Goal: Information Seeking & Learning: Check status

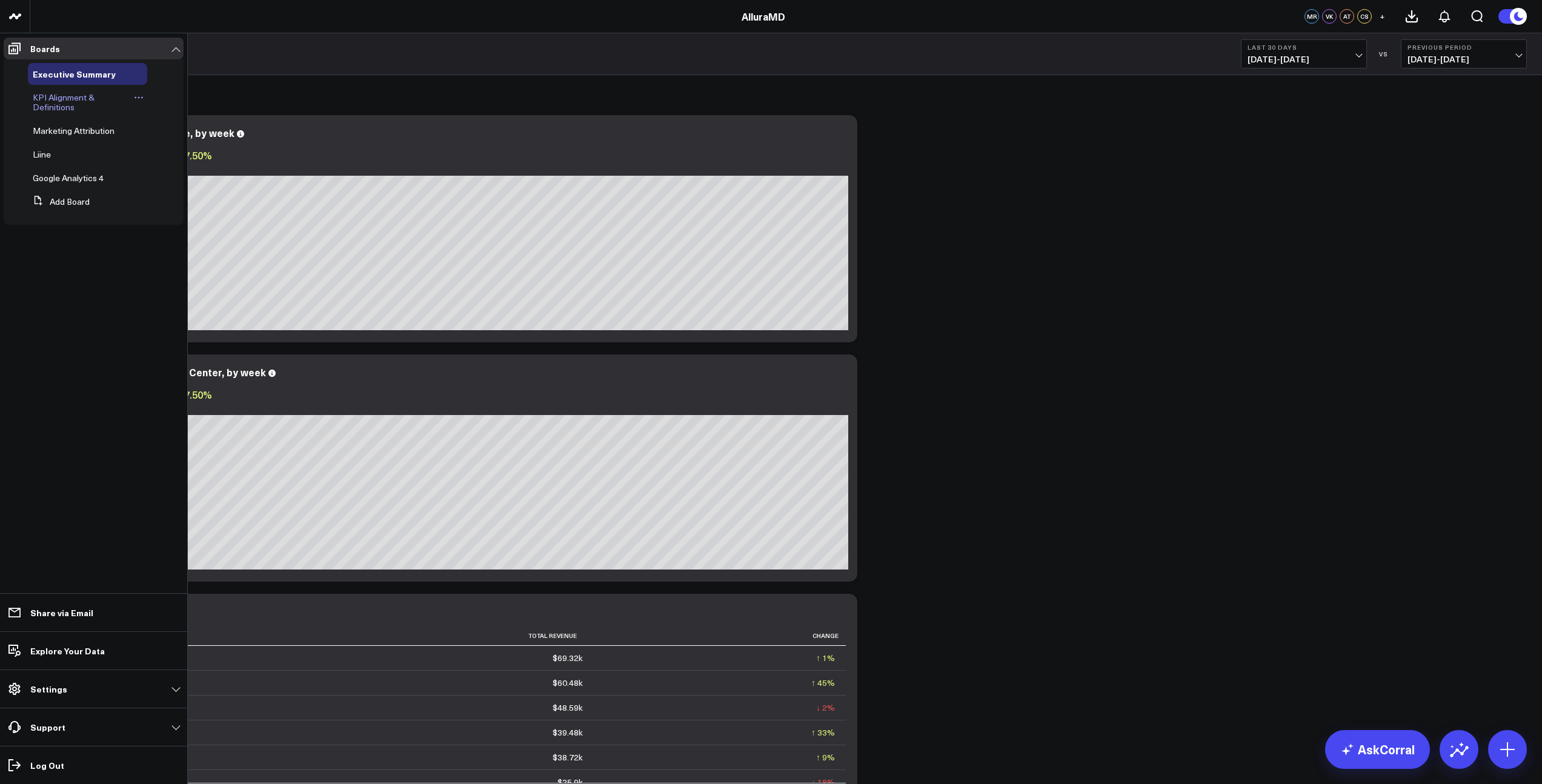
click at [59, 97] on span "KPI Alignment & Definitions" at bounding box center [63, 102] width 62 height 21
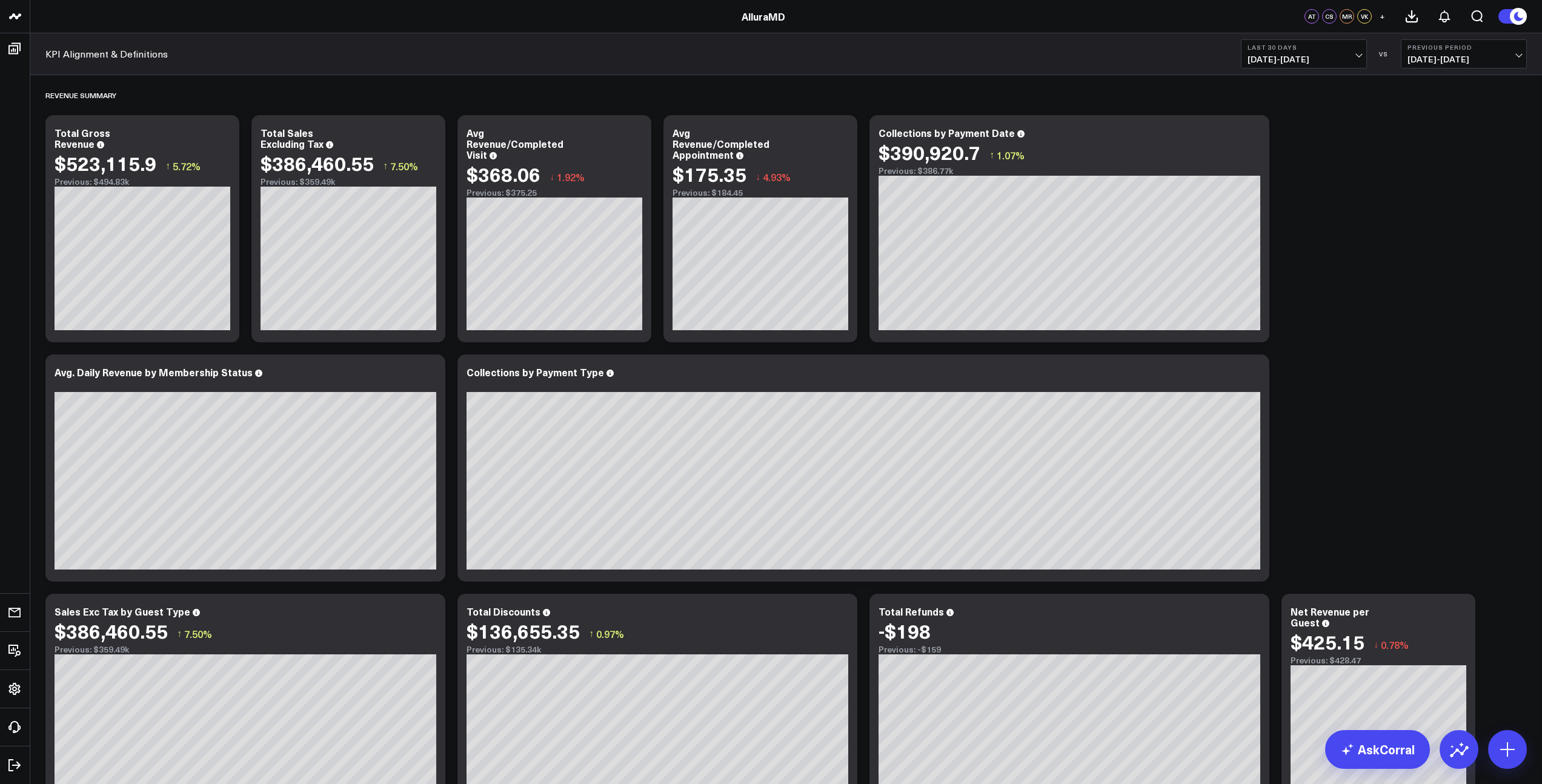
click at [1337, 64] on button "Last 30 Days [DATE] - [DATE]" at bounding box center [1303, 54] width 126 height 29
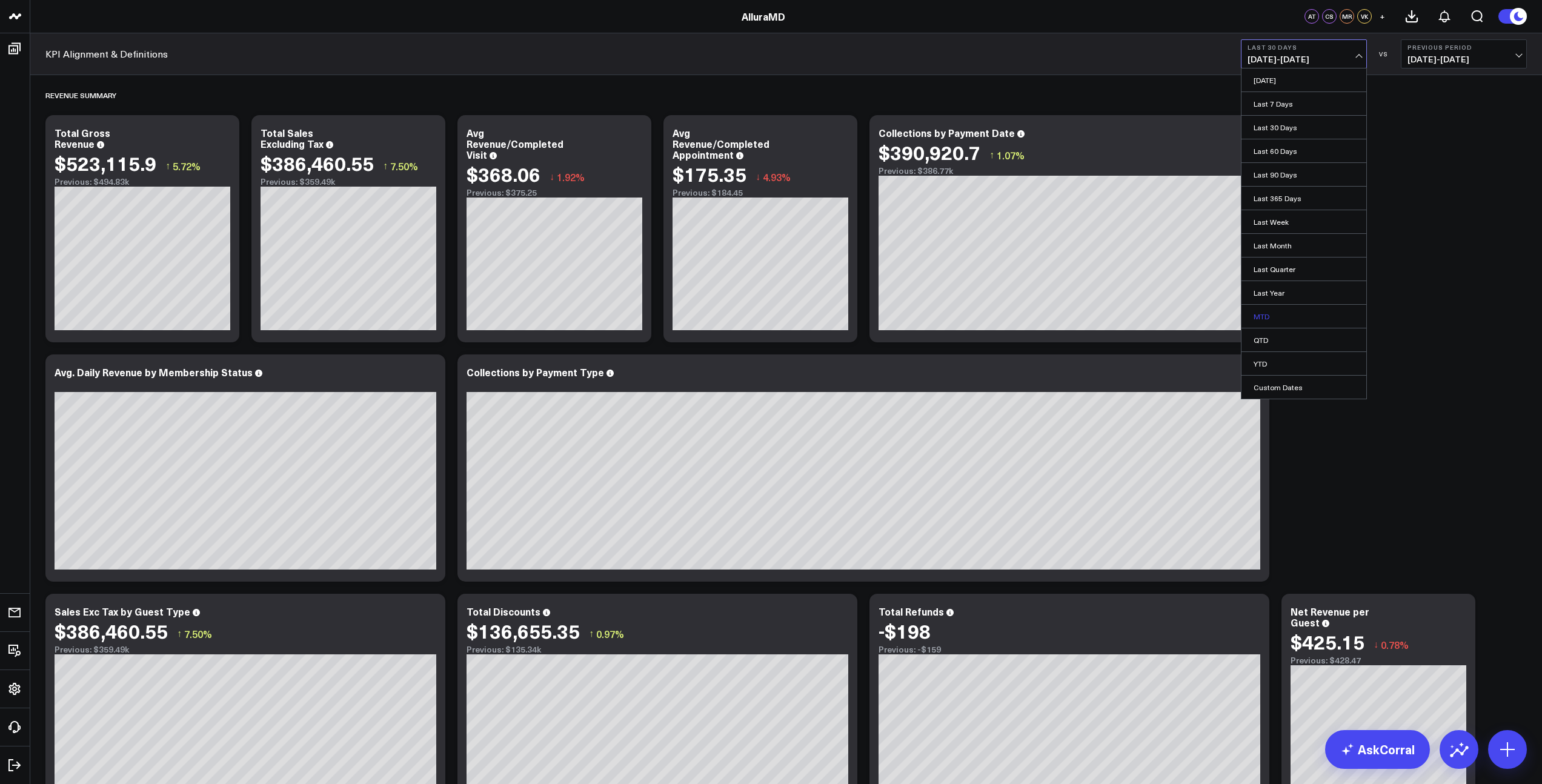
click at [1282, 322] on link "MTD" at bounding box center [1303, 316] width 125 height 23
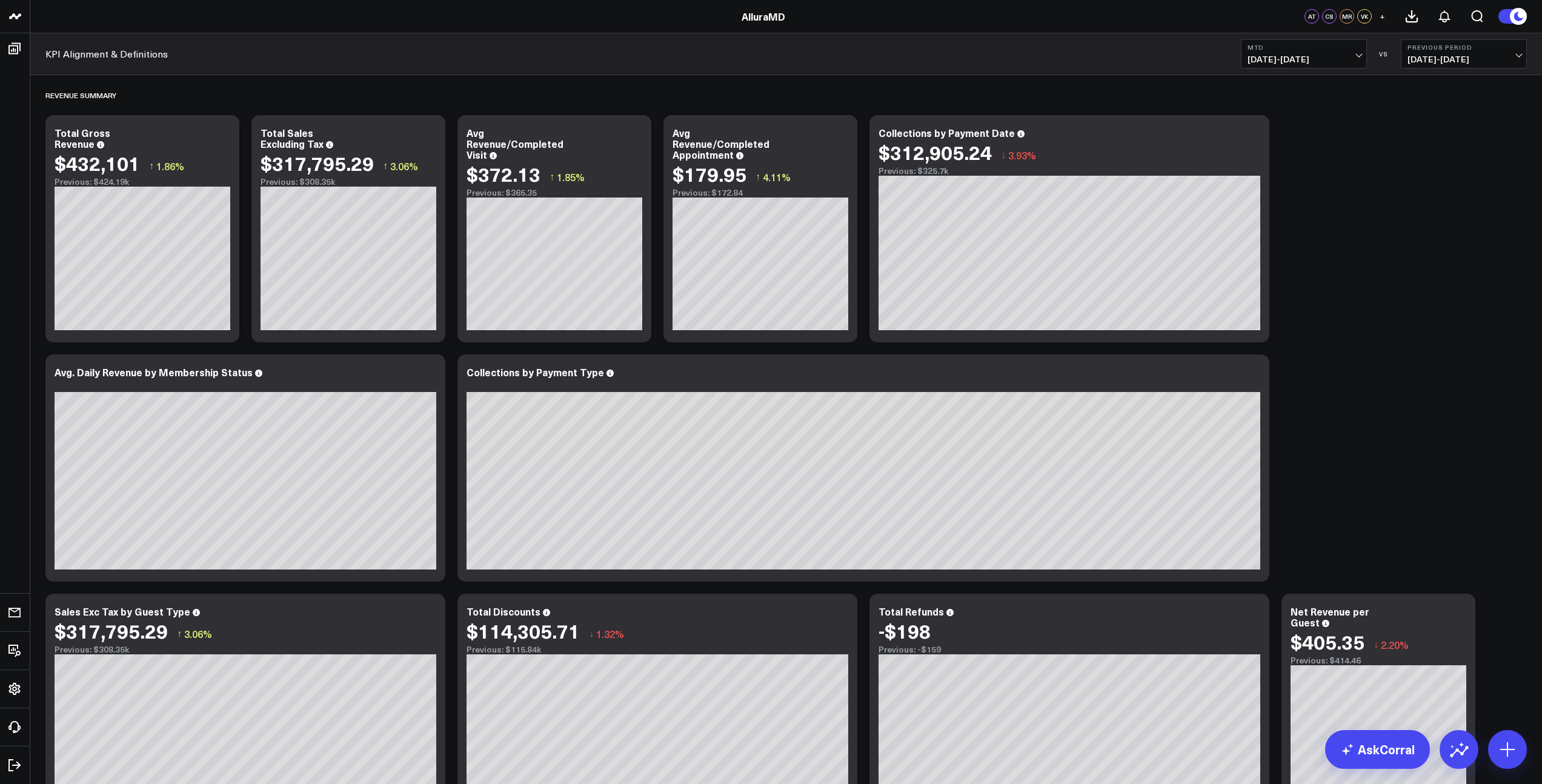
click at [1447, 63] on span "[DATE] - [DATE]" at bounding box center [1463, 59] width 113 height 10
click at [1429, 110] on link "MoM" at bounding box center [1463, 104] width 125 height 23
click at [429, 135] on icon at bounding box center [429, 134] width 3 height 3
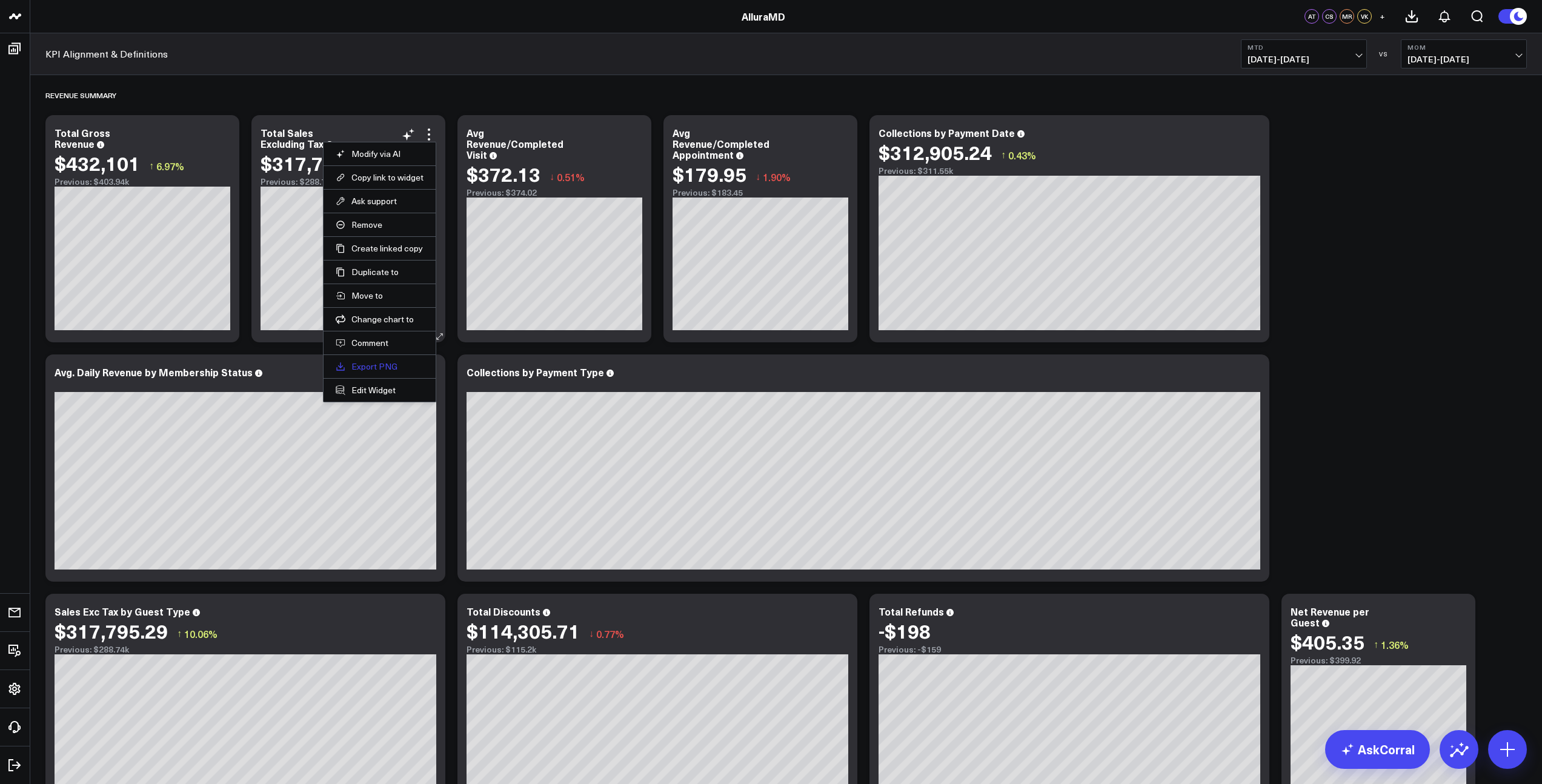
click at [370, 365] on link "Export PNG" at bounding box center [379, 366] width 88 height 11
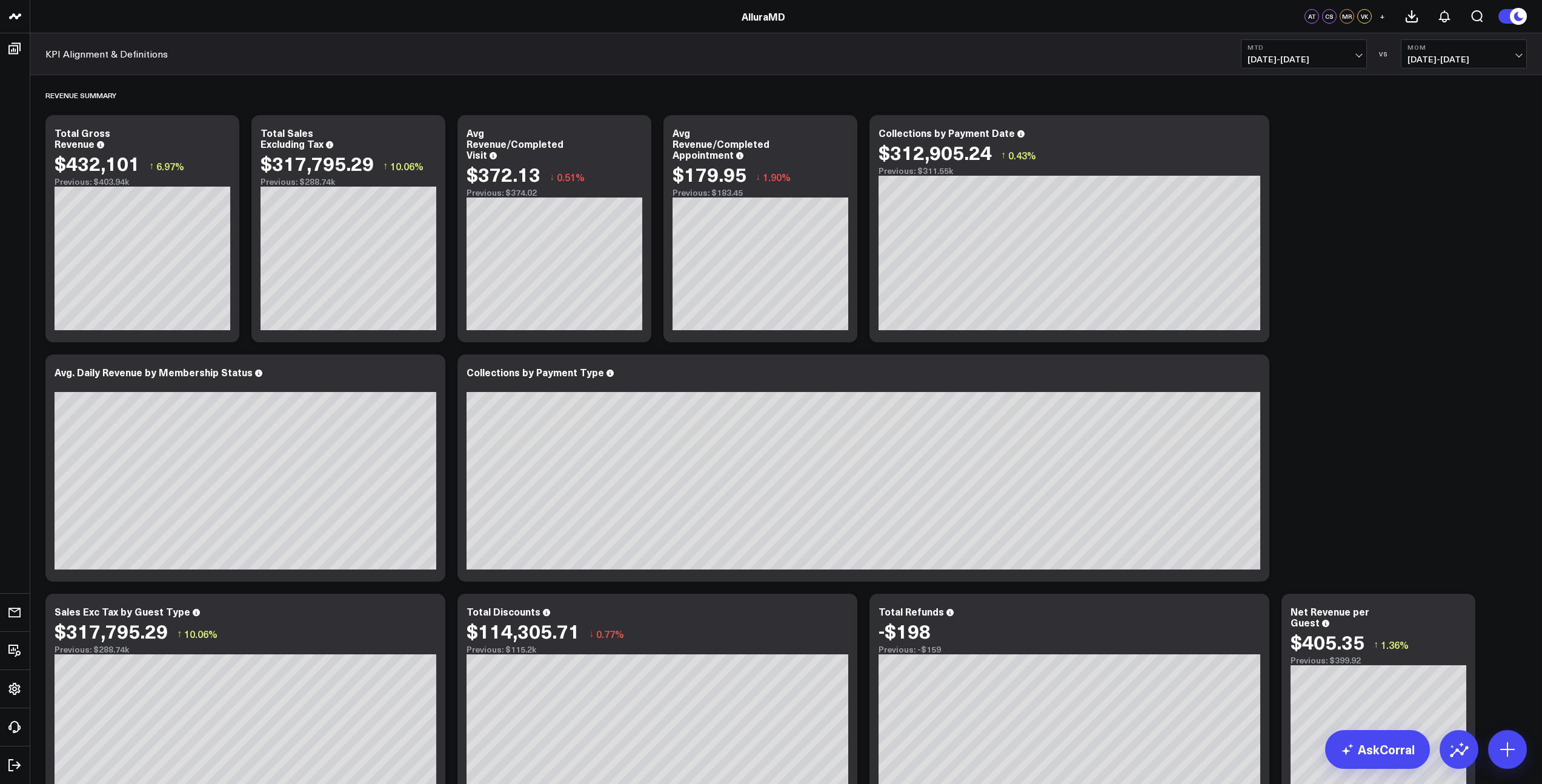
click at [1523, 19] on icon at bounding box center [1518, 16] width 13 height 13
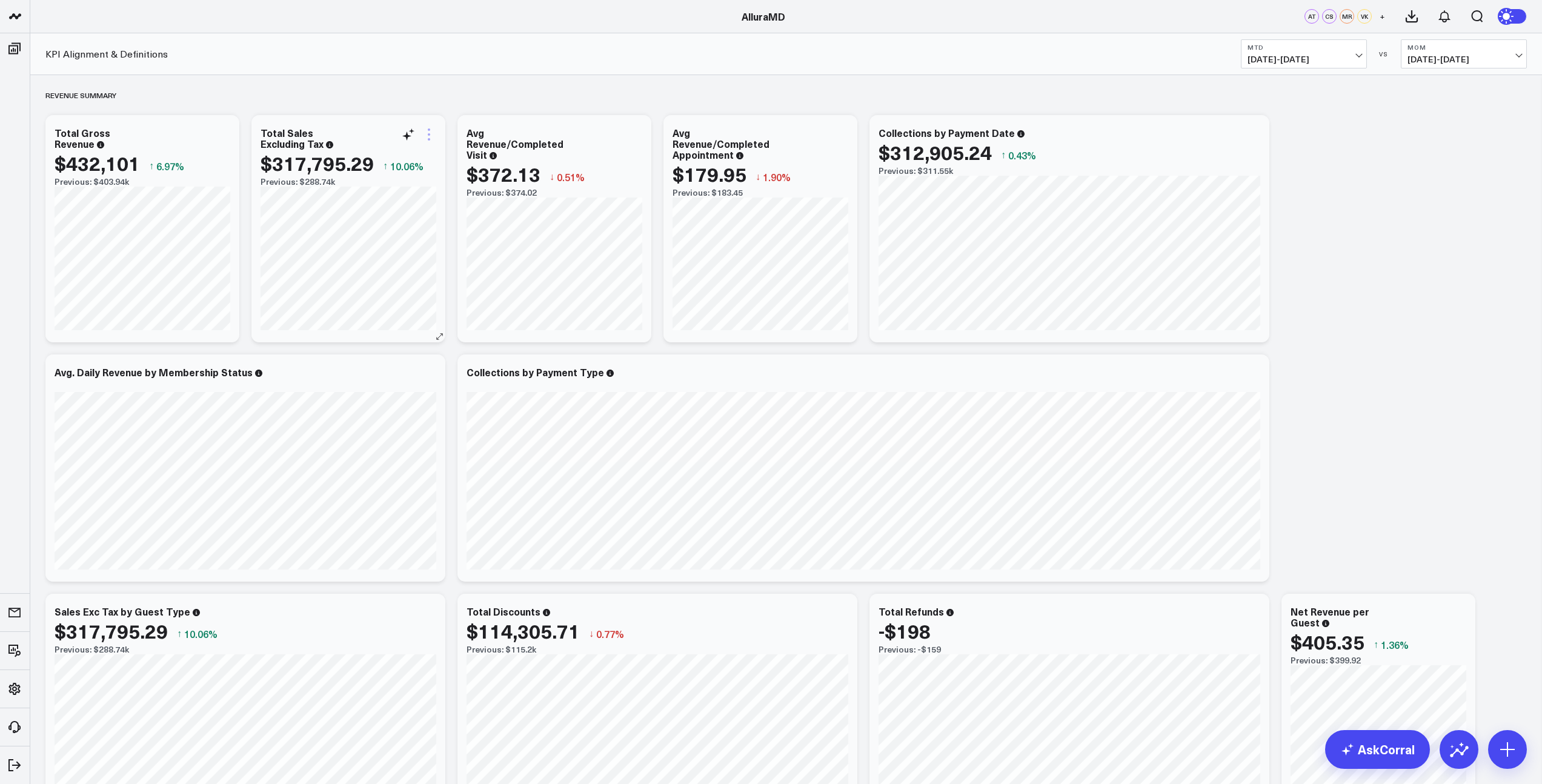
click at [428, 133] on icon at bounding box center [429, 134] width 3 height 3
click at [384, 369] on link "Export PNG" at bounding box center [379, 366] width 88 height 11
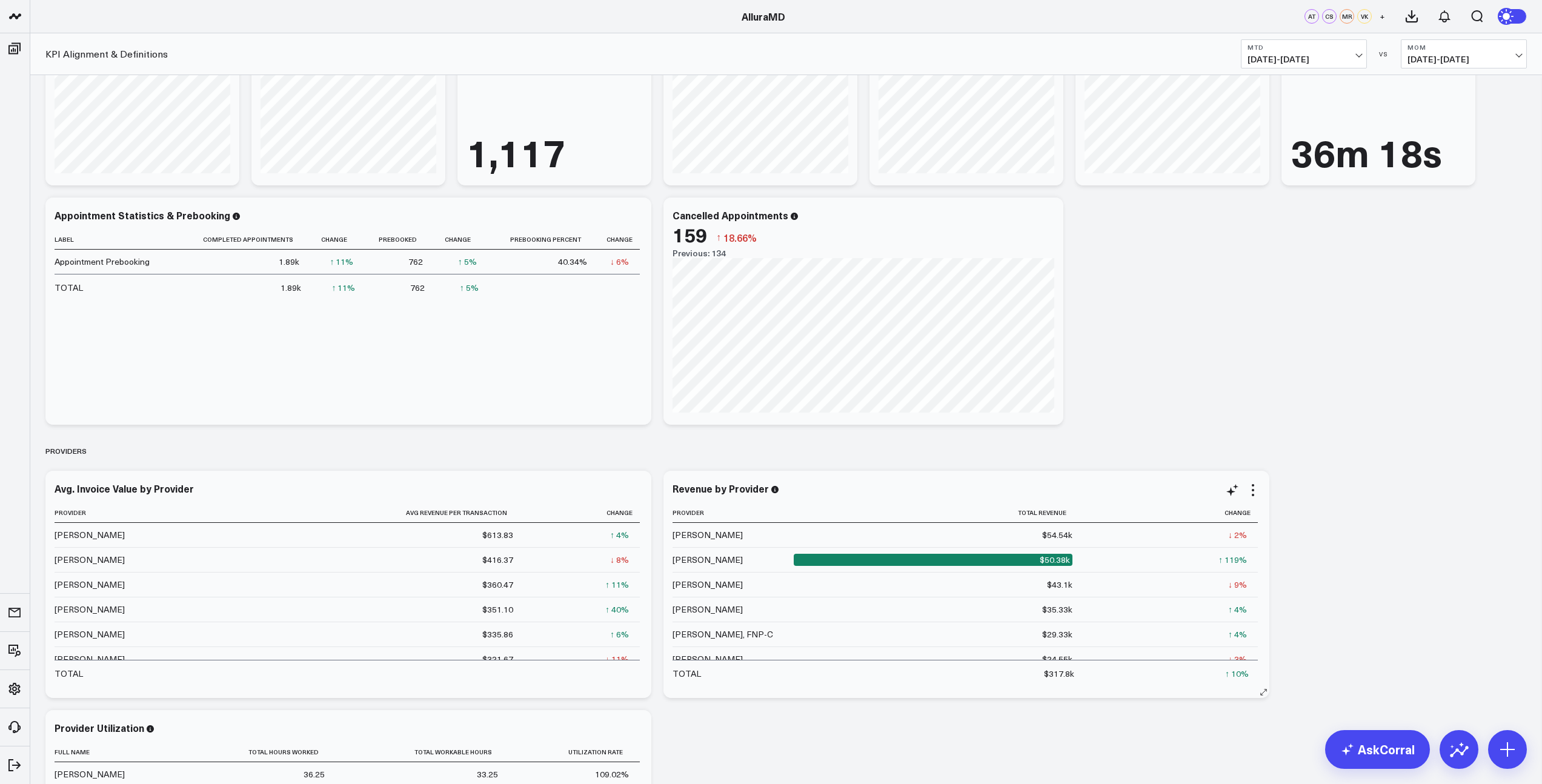
scroll to position [1151, 0]
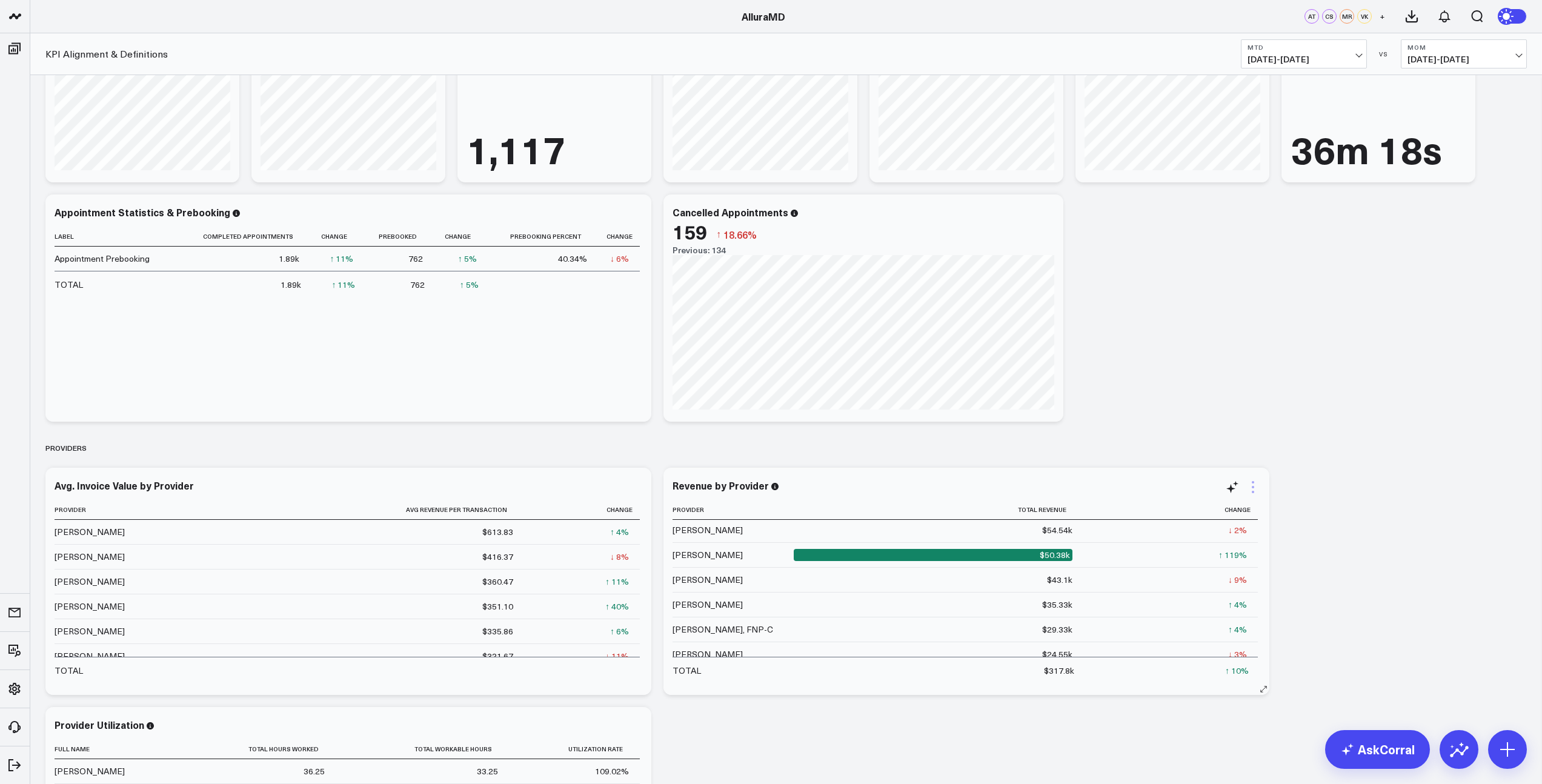
click at [1255, 490] on icon at bounding box center [1252, 487] width 15 height 15
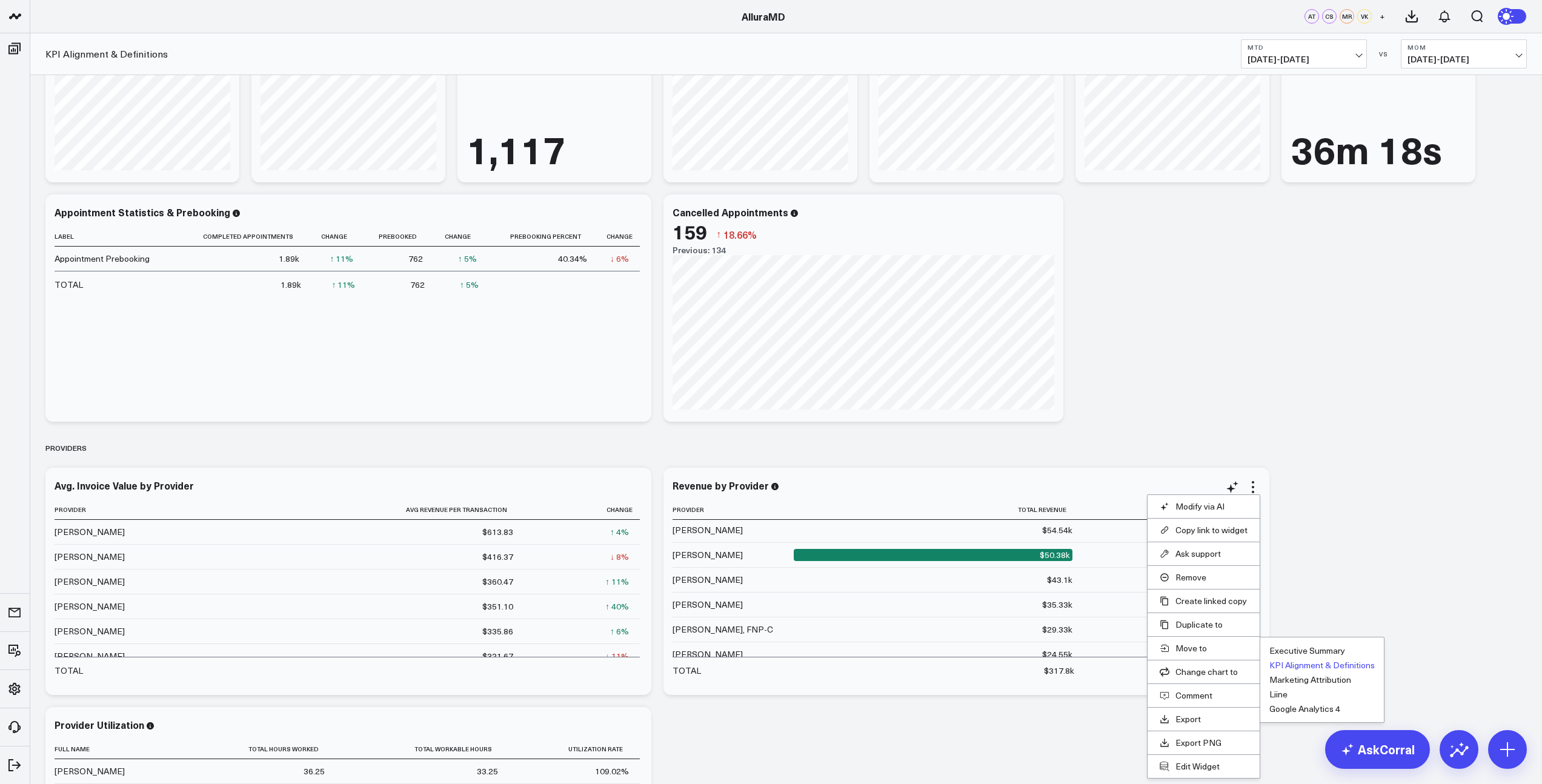
scroll to position [1210, 0]
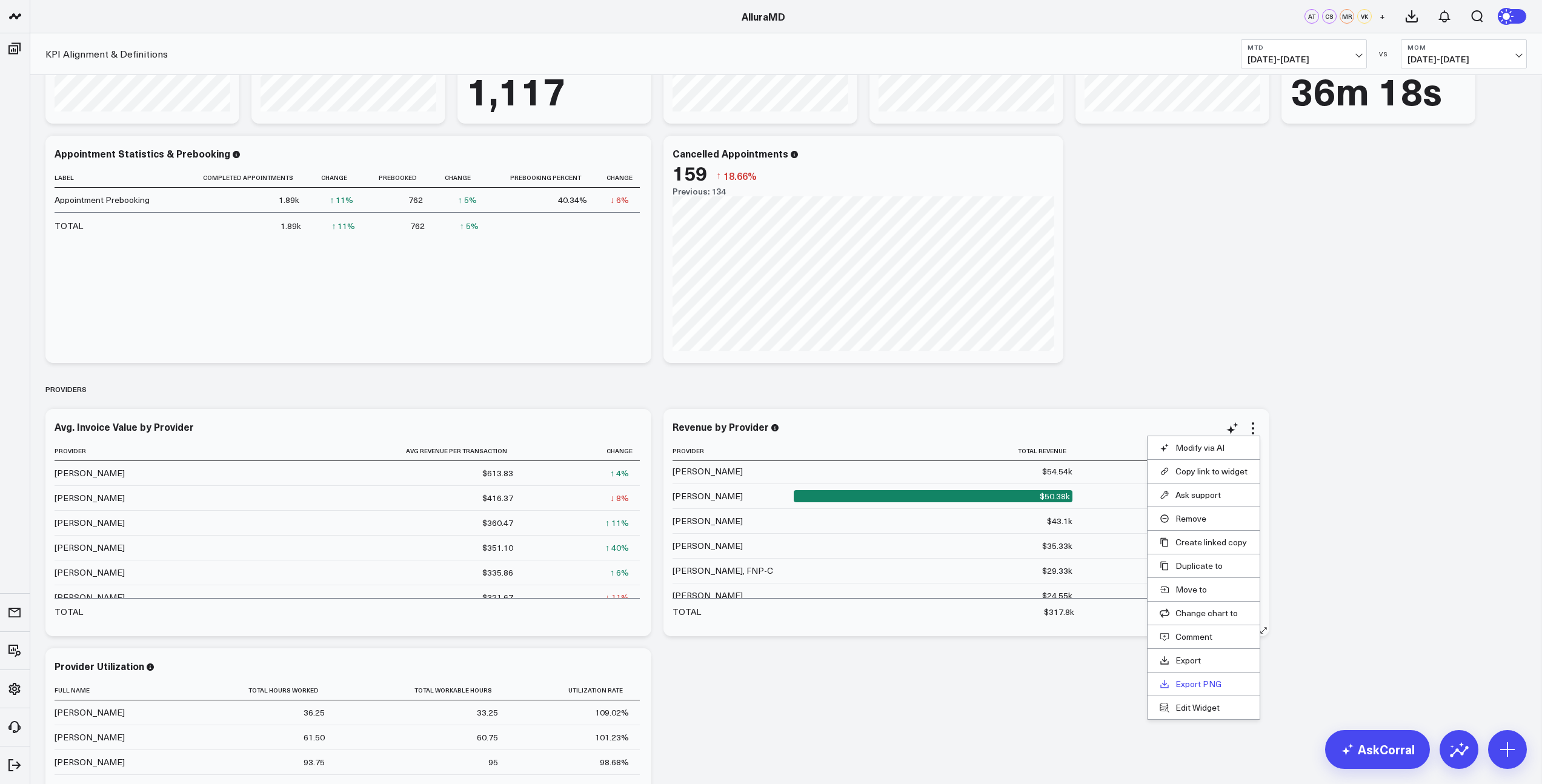
click at [1195, 682] on link "Export PNG" at bounding box center [1203, 684] width 88 height 11
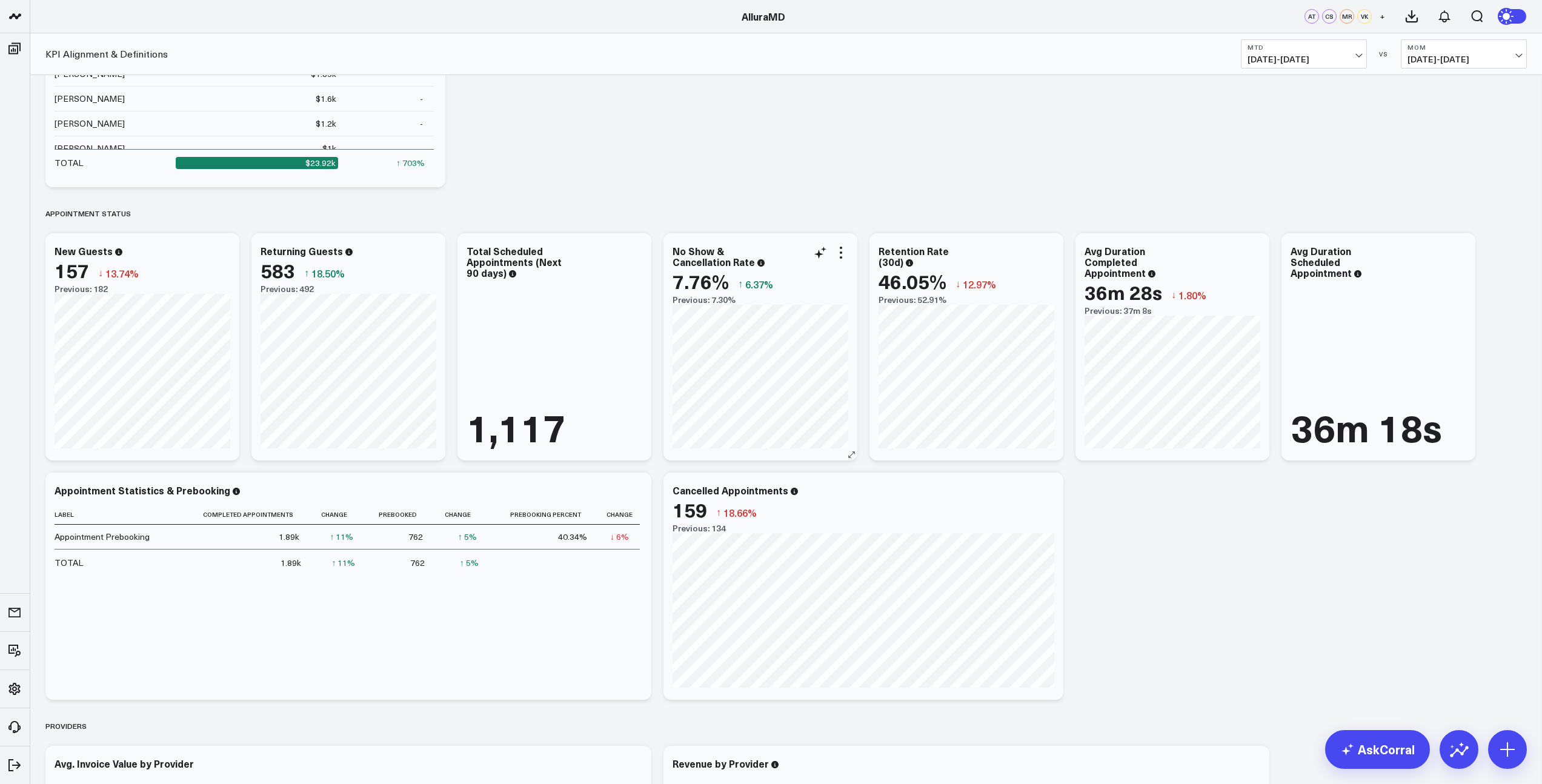
scroll to position [872, 0]
click at [843, 259] on icon at bounding box center [840, 253] width 15 height 15
click at [794, 487] on link "Export PNG" at bounding box center [791, 485] width 88 height 11
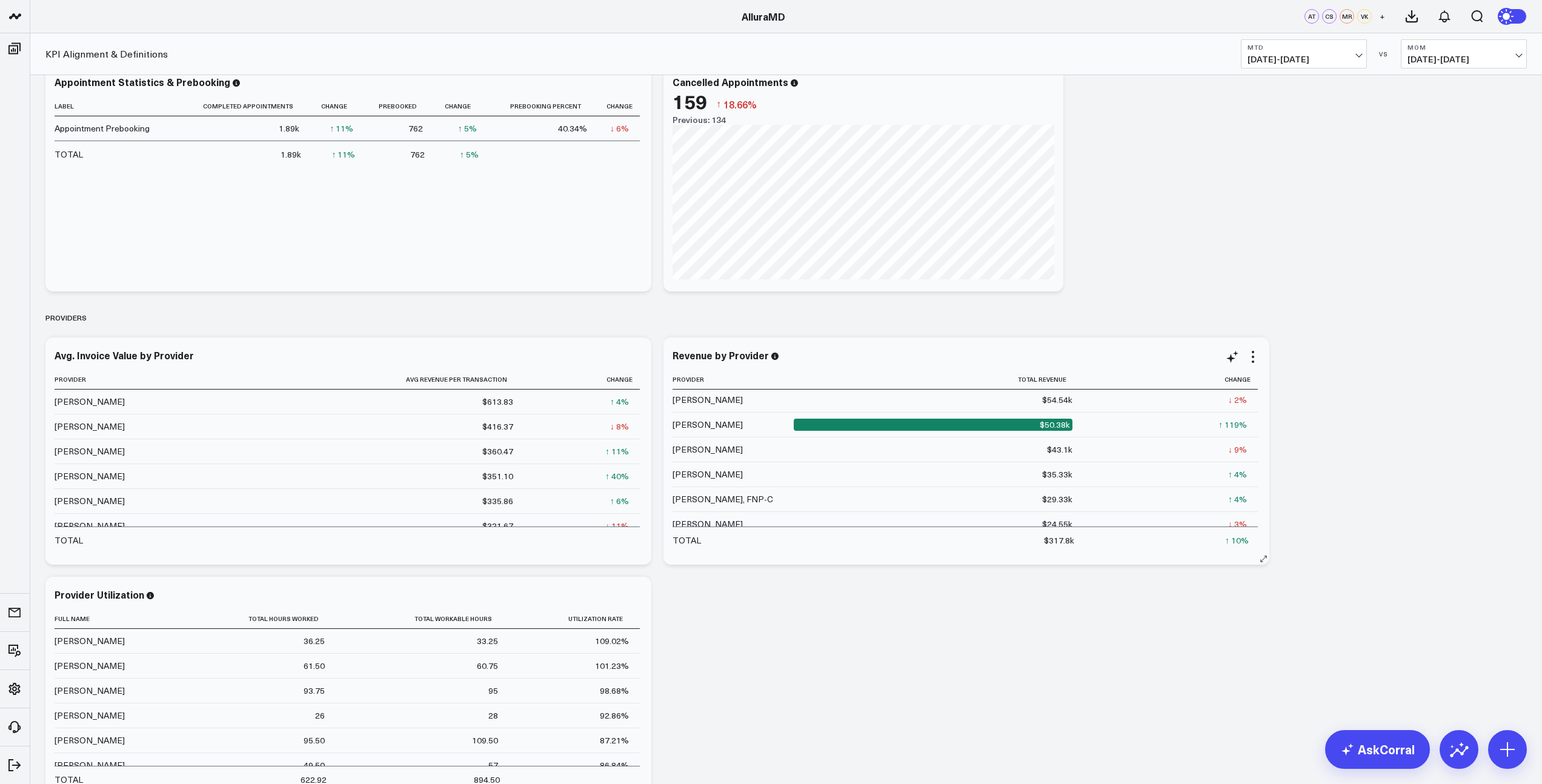
scroll to position [1380, 0]
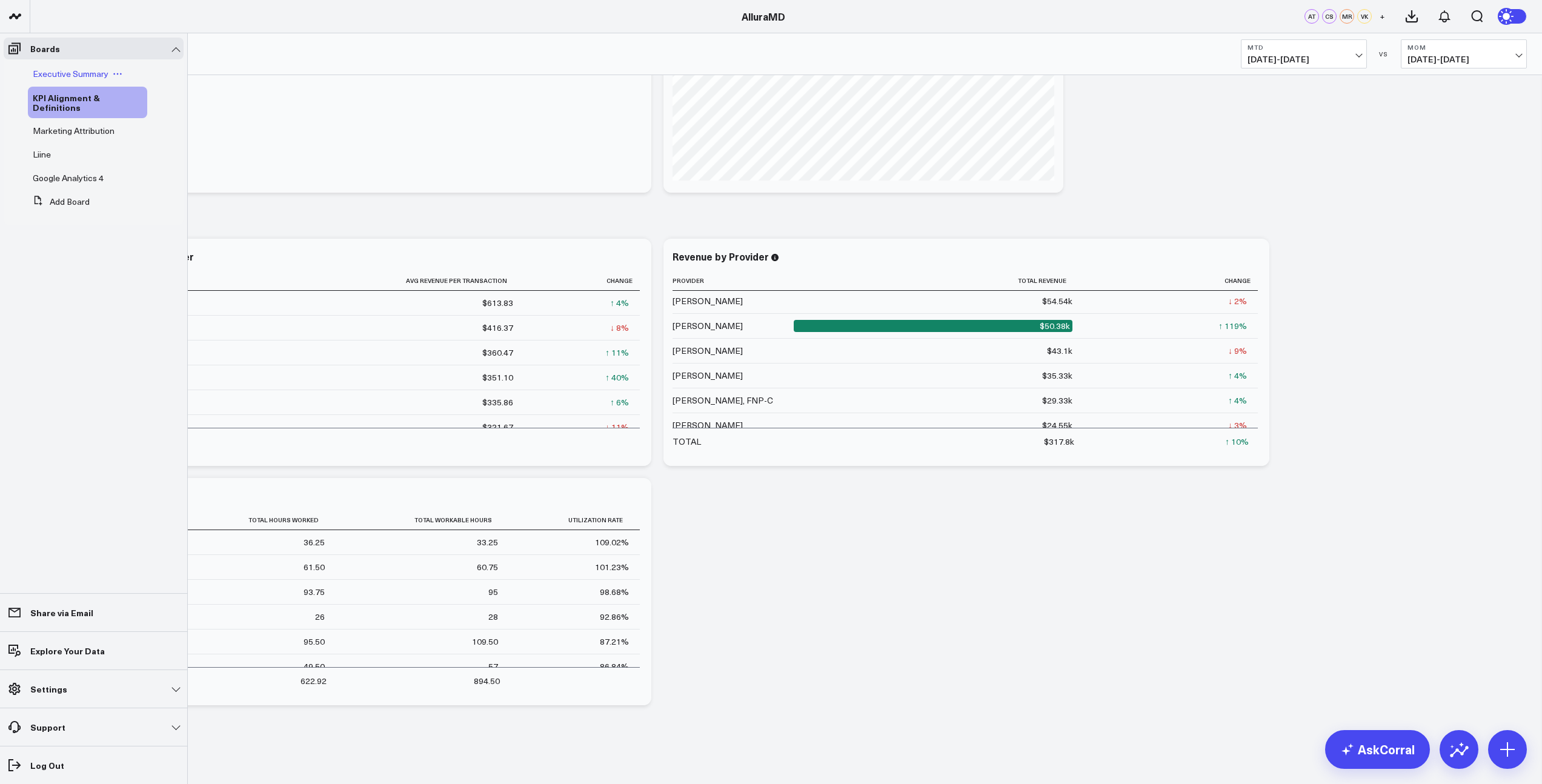
click at [67, 75] on span "Executive Summary" at bounding box center [70, 74] width 75 height 12
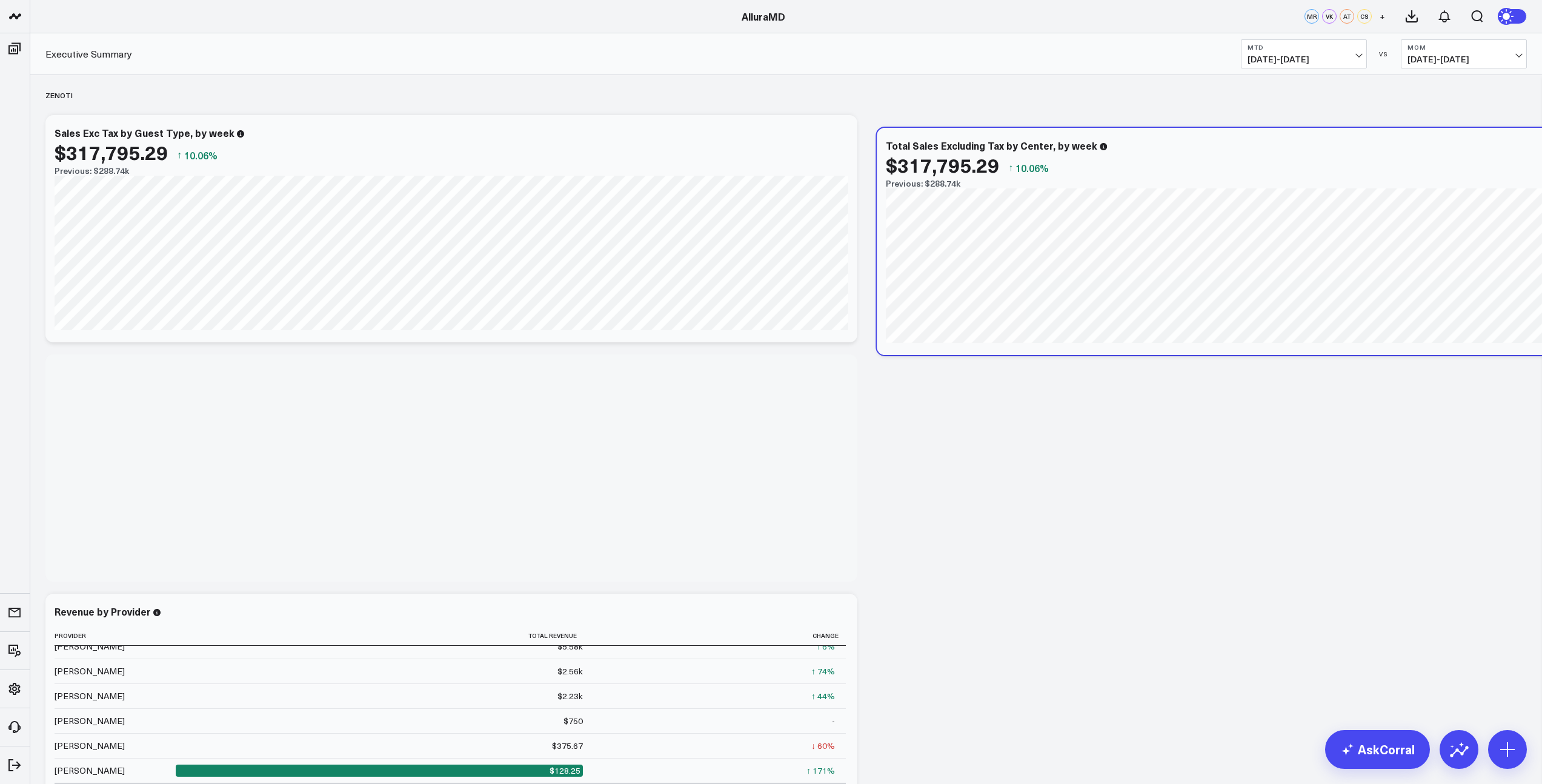
drag, startPoint x: 338, startPoint y: 377, endPoint x: 1166, endPoint y: 144, distance: 860.2
click at [1166, 144] on div "Total Sales Excluding Tax by Center, by week $317,795.29 ↑ 10.06% Previous: $28…" at bounding box center [1282, 164] width 794 height 49
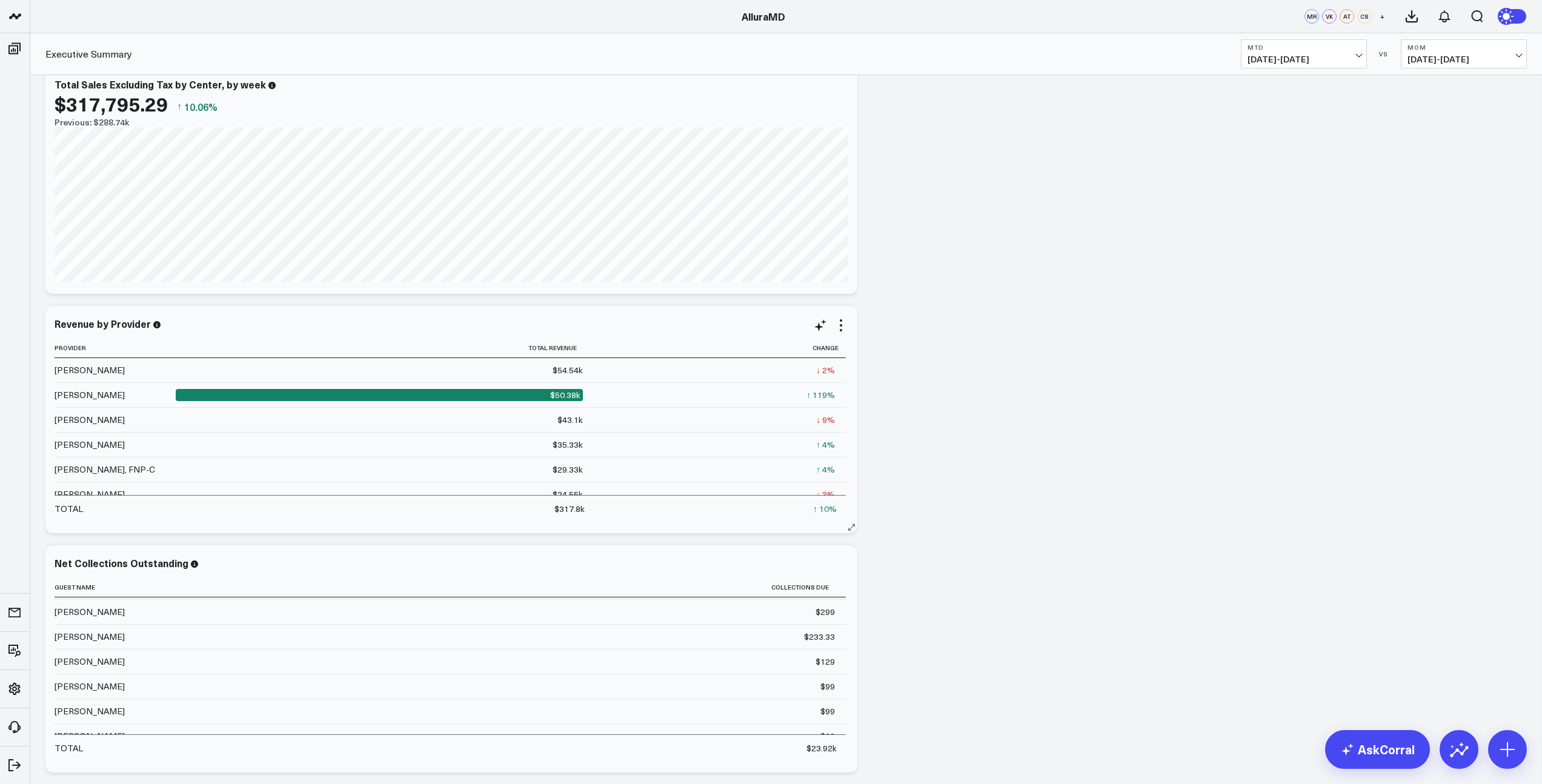
scroll to position [263, 0]
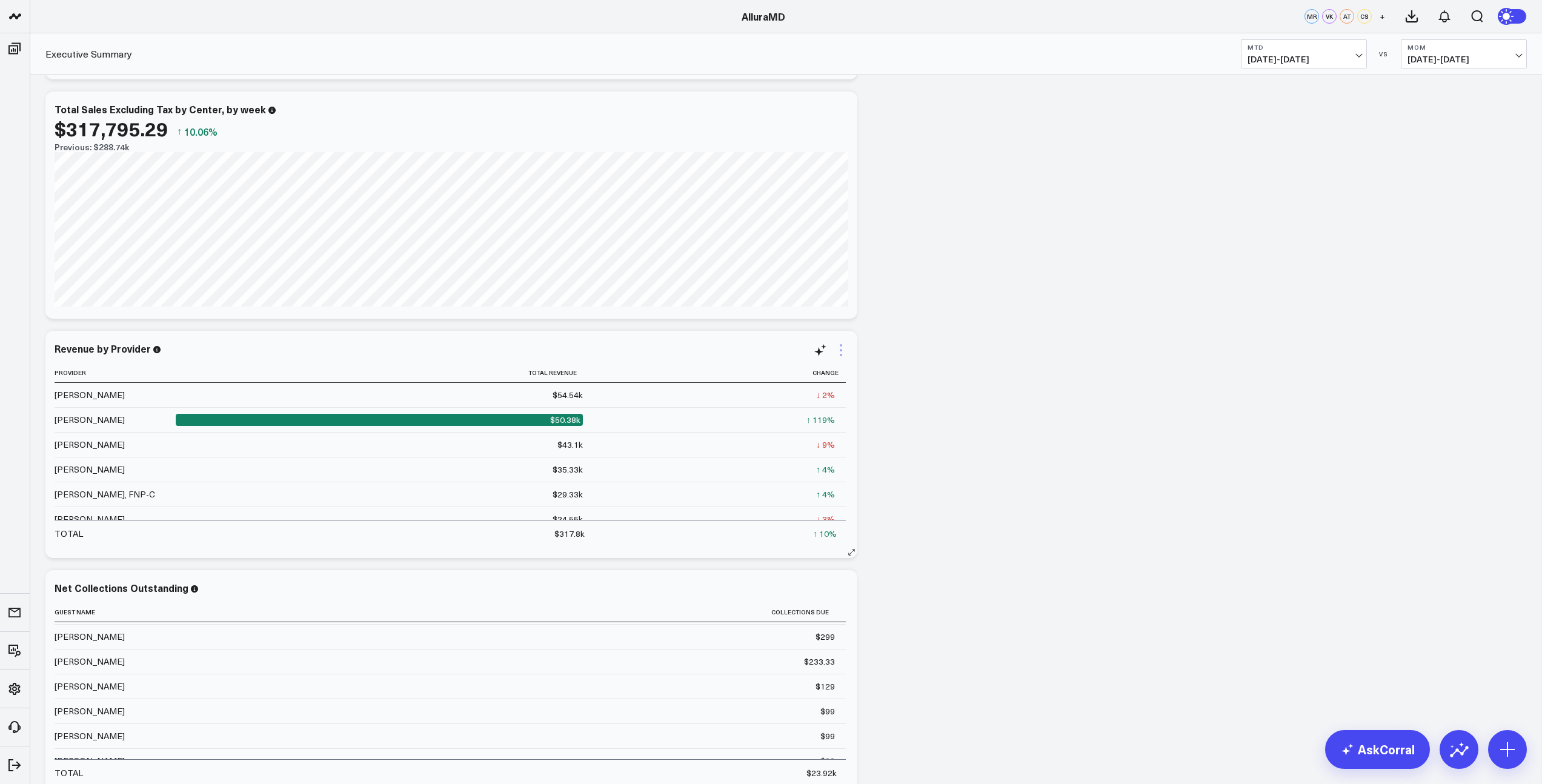
click at [841, 356] on icon at bounding box center [840, 350] width 15 height 15
click at [623, 358] on div "Revenue by Provider Provider Total Revenue Change [PERSON_NAME] $54.54k ↓ 2% Pr…" at bounding box center [451, 444] width 794 height 203
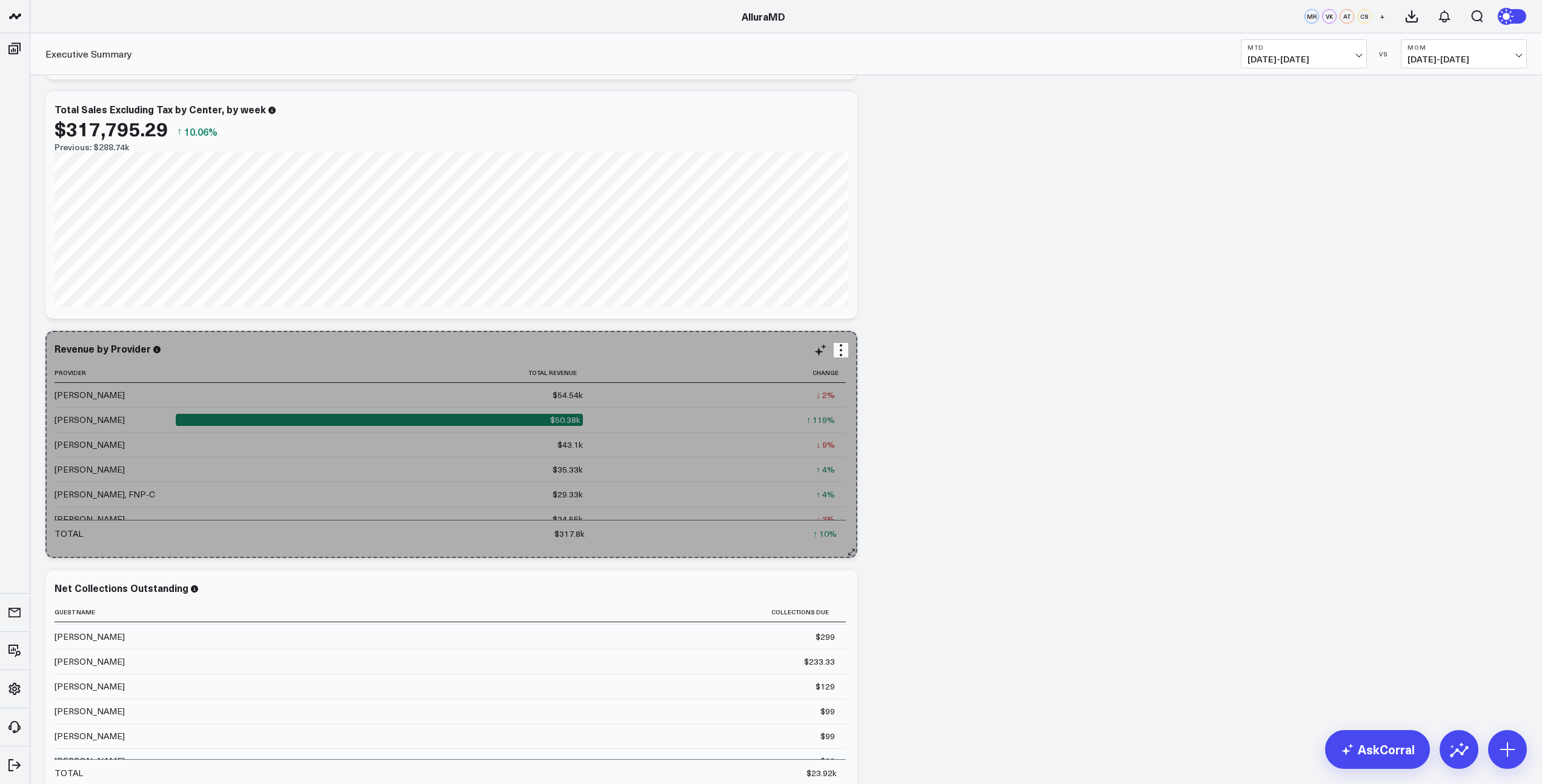
click at [851, 553] on icon at bounding box center [851, 552] width 6 height 6
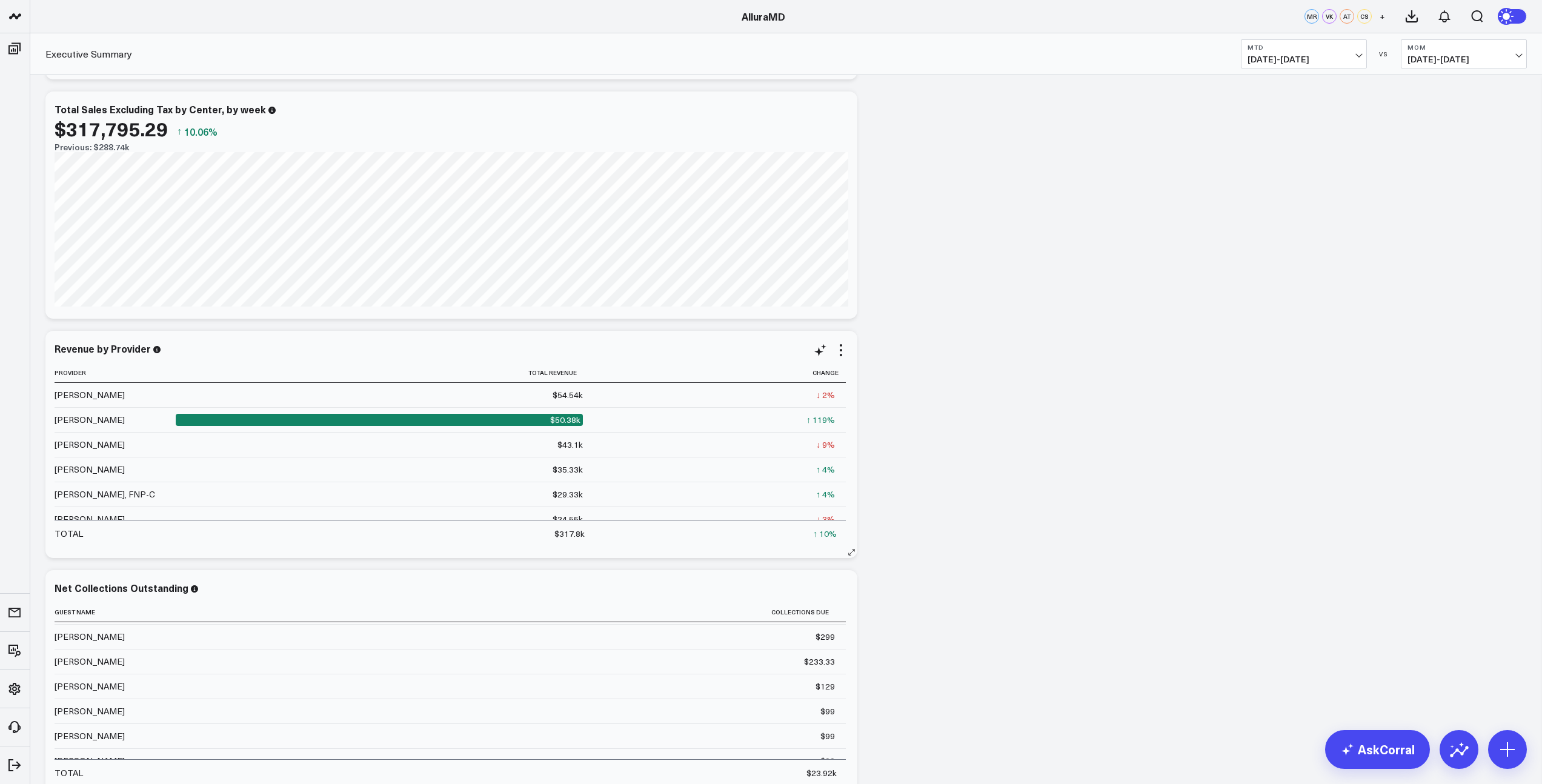
click at [848, 550] on icon at bounding box center [851, 552] width 9 height 9
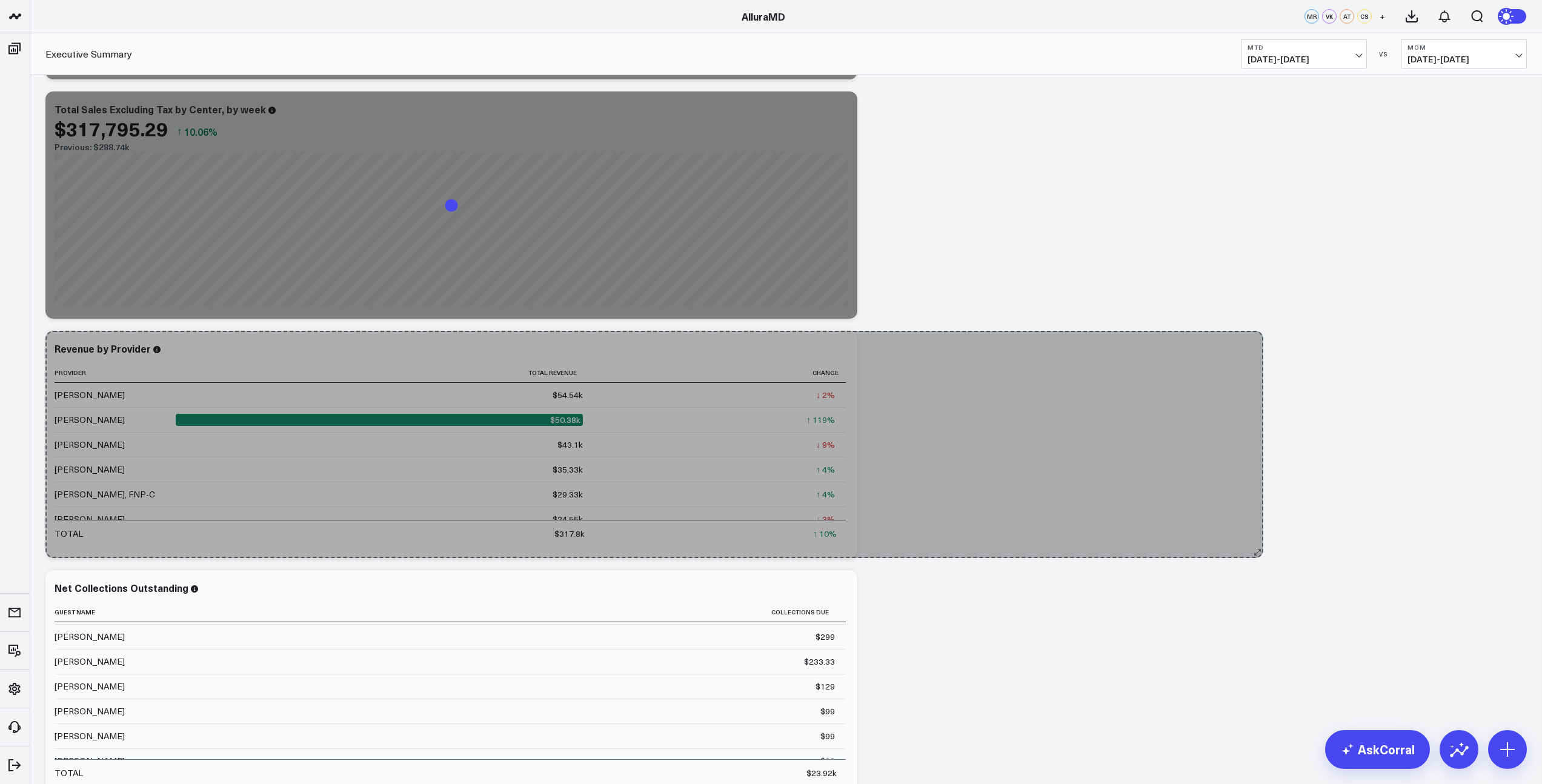
drag, startPoint x: 849, startPoint y: 556, endPoint x: 1254, endPoint y: 547, distance: 405.1
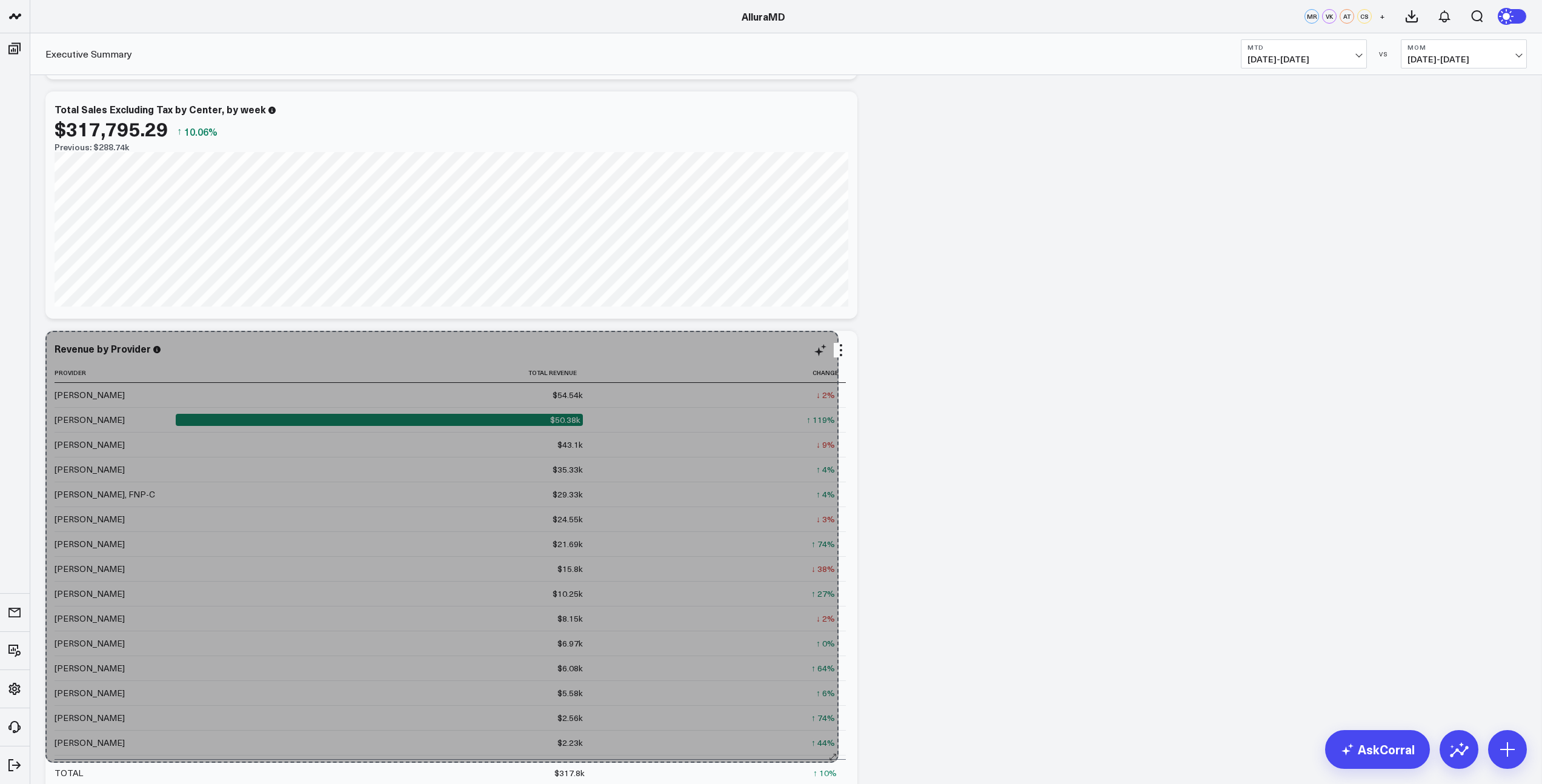
drag, startPoint x: 848, startPoint y: 554, endPoint x: 829, endPoint y: 760, distance: 206.9
click at [829, 760] on div "Revenue by Provider Provider Total Revenue Change [PERSON_NAME] $54.54k ↓ 2% Pr…" at bounding box center [451, 563] width 812 height 466
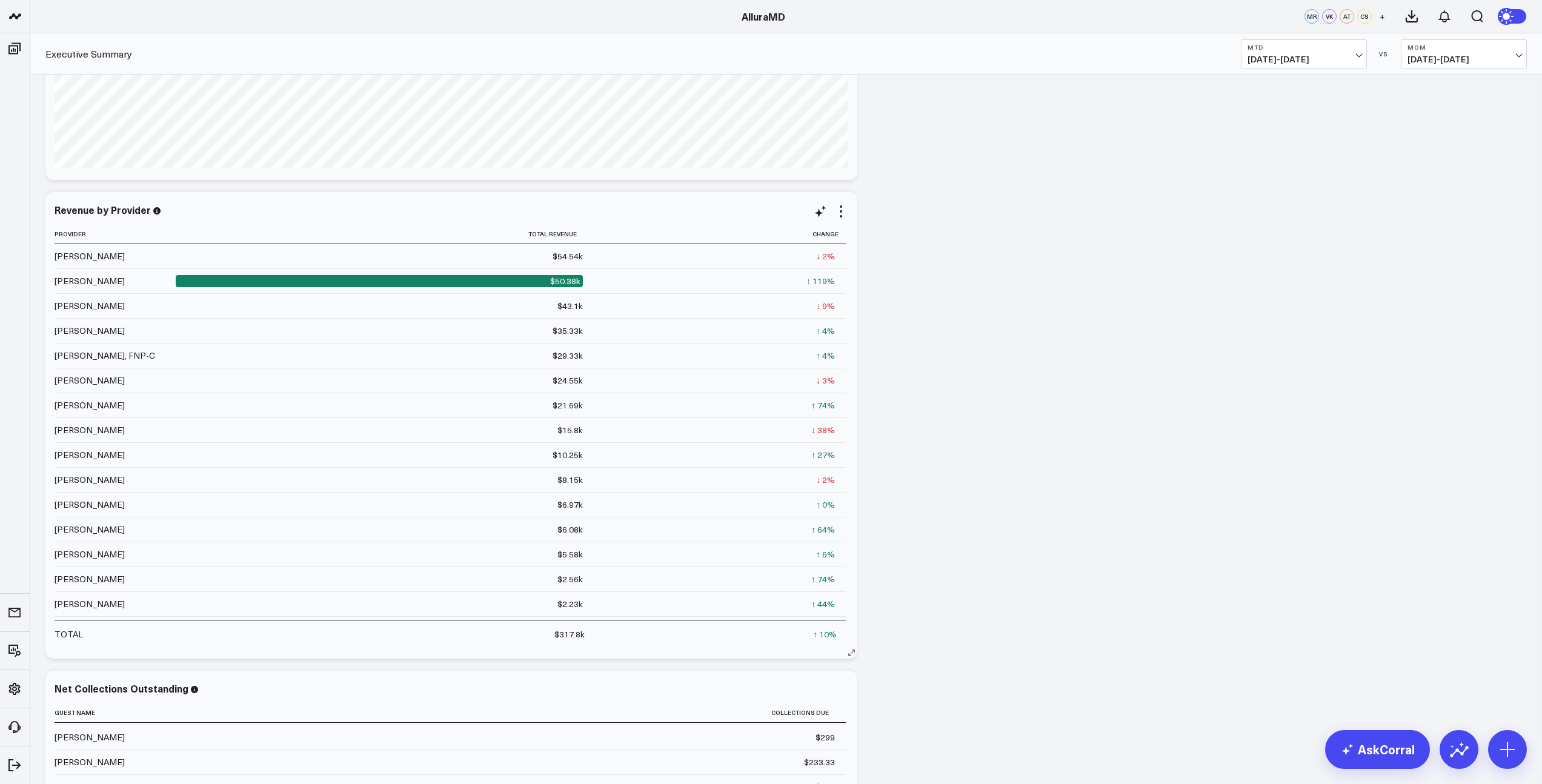
scroll to position [393, 0]
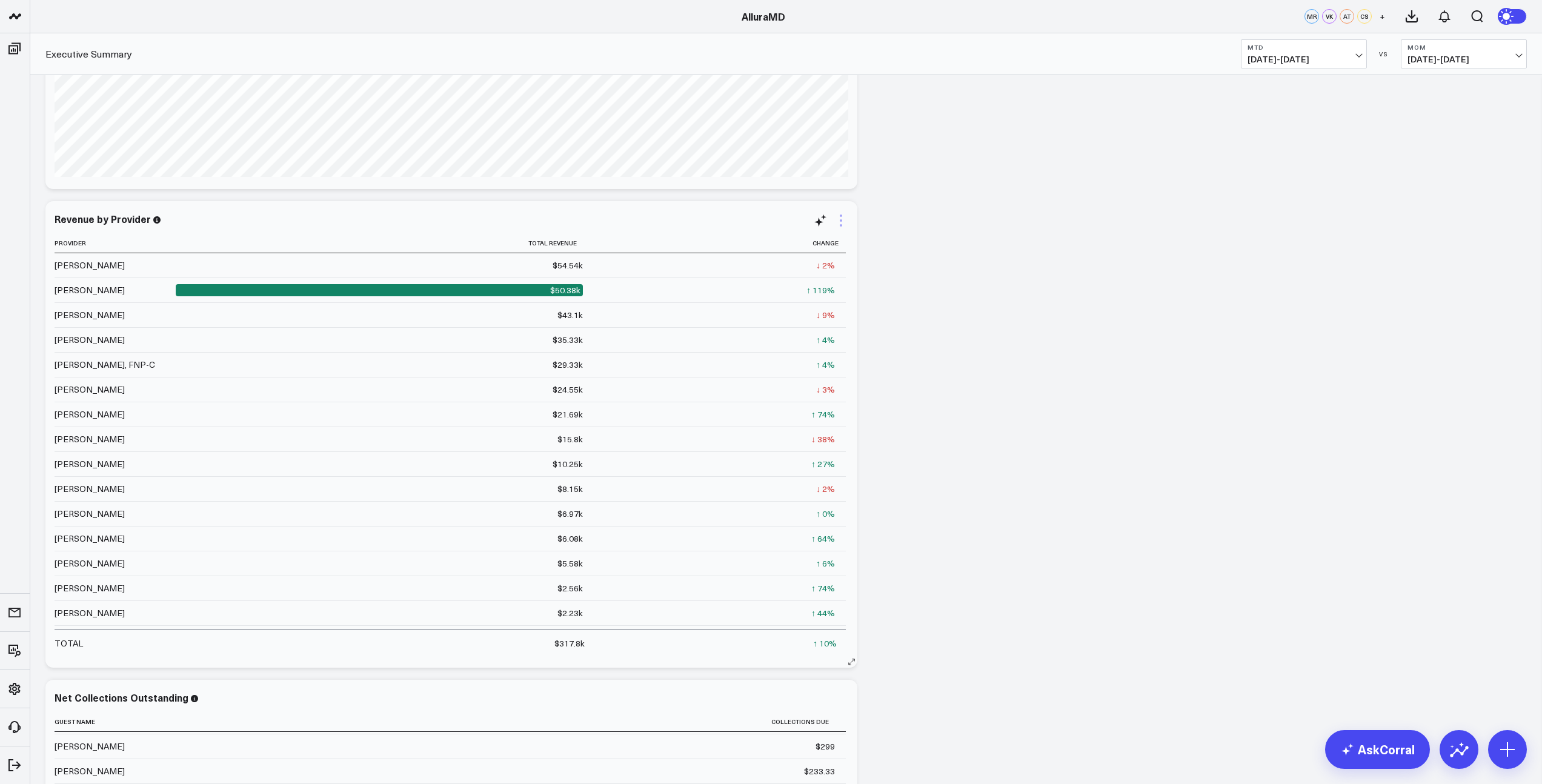
click at [842, 217] on icon at bounding box center [840, 220] width 15 height 15
click at [782, 474] on link "Export PNG" at bounding box center [791, 476] width 88 height 11
